Goal: Transaction & Acquisition: Book appointment/travel/reservation

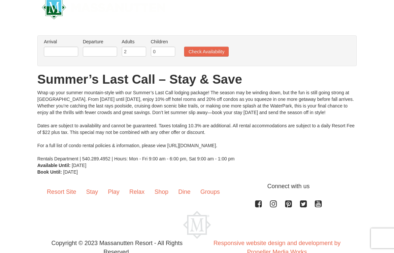
scroll to position [14, 0]
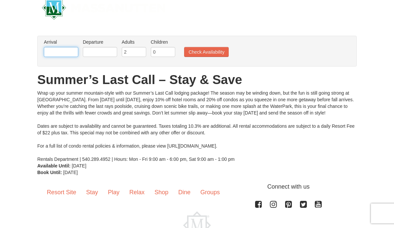
click at [68, 50] on input "text" at bounding box center [61, 52] width 34 height 10
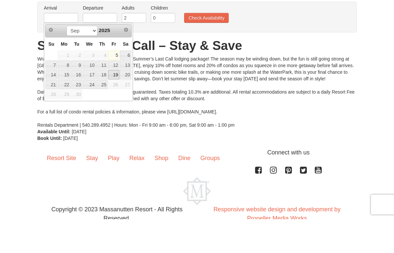
click at [116, 104] on link "19" at bounding box center [113, 108] width 11 height 9
type input "[DATE]"
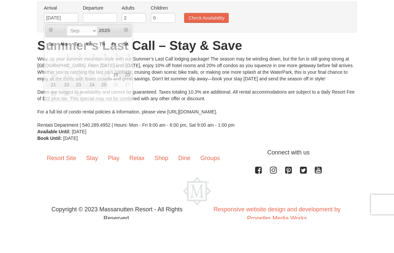
scroll to position [30, 0]
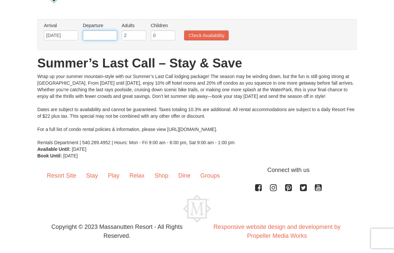
click at [100, 37] on input "text" at bounding box center [100, 35] width 34 height 10
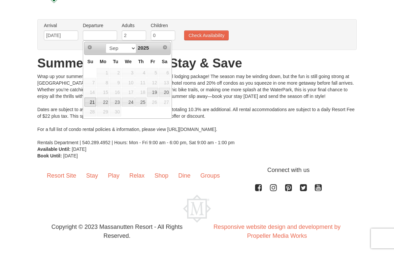
click at [94, 100] on link "21" at bounding box center [91, 101] width 12 height 9
type input "[DATE]"
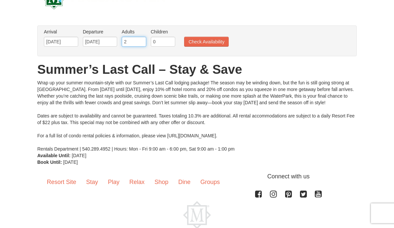
click at [138, 40] on input "2" at bounding box center [134, 42] width 24 height 10
type input "3"
click at [165, 41] on input "0" at bounding box center [163, 42] width 24 height 10
type input "7"
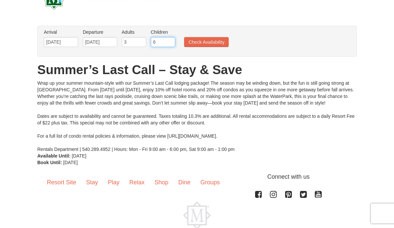
type input "6"
click at [216, 43] on button "Check Availability" at bounding box center [206, 42] width 45 height 10
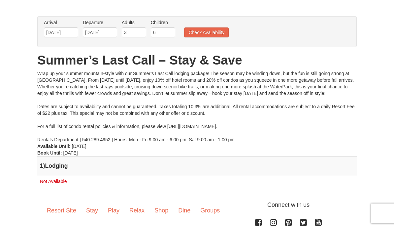
scroll to position [33, 0]
click at [168, 35] on input "6" at bounding box center [163, 33] width 24 height 10
type input "2"
click at [138, 34] on input "3" at bounding box center [134, 33] width 24 height 10
type input "1"
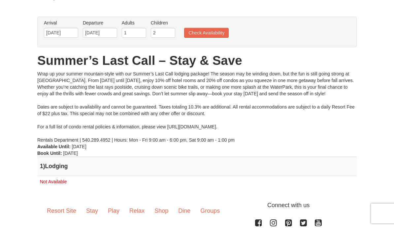
click at [217, 36] on button "Check Availability" at bounding box center [206, 33] width 45 height 10
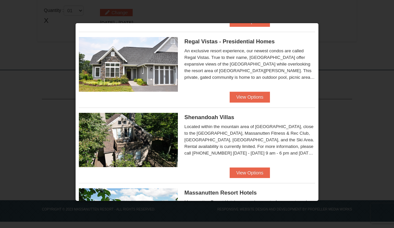
scroll to position [86, 0]
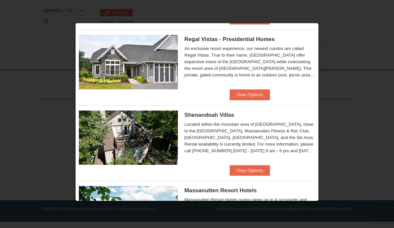
click at [257, 94] on button "View Options" at bounding box center [250, 94] width 40 height 11
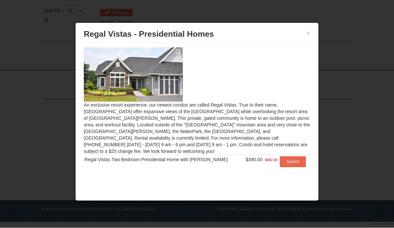
scroll to position [209, 0]
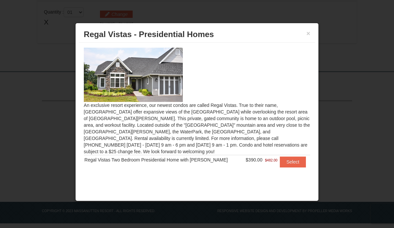
click at [296, 157] on button "Select" at bounding box center [293, 161] width 26 height 11
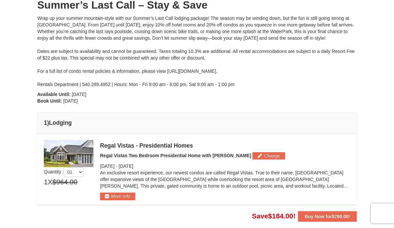
click at [253, 159] on button "Change" at bounding box center [269, 155] width 33 height 7
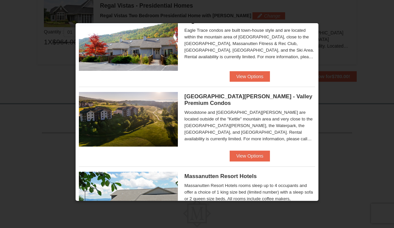
scroll to position [29, 0]
click at [258, 153] on button "View Options" at bounding box center [250, 155] width 40 height 11
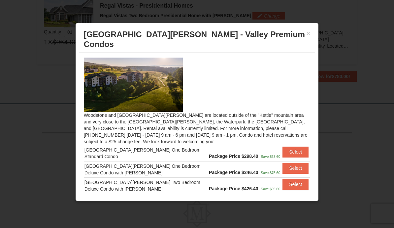
click at [296, 146] on button "Select" at bounding box center [296, 151] width 26 height 11
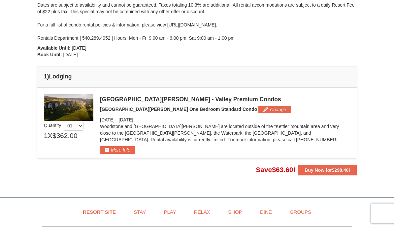
scroll to position [123, 0]
click at [320, 134] on p "Woodstone and [GEOGRAPHIC_DATA][PERSON_NAME] are located outside of the "Kettle…" at bounding box center [225, 133] width 250 height 20
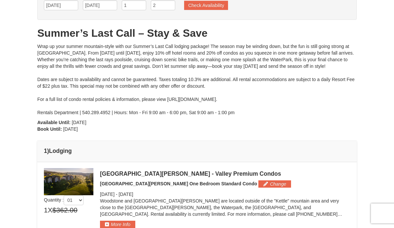
scroll to position [0, 0]
